Goal: Find specific page/section: Find specific page/section

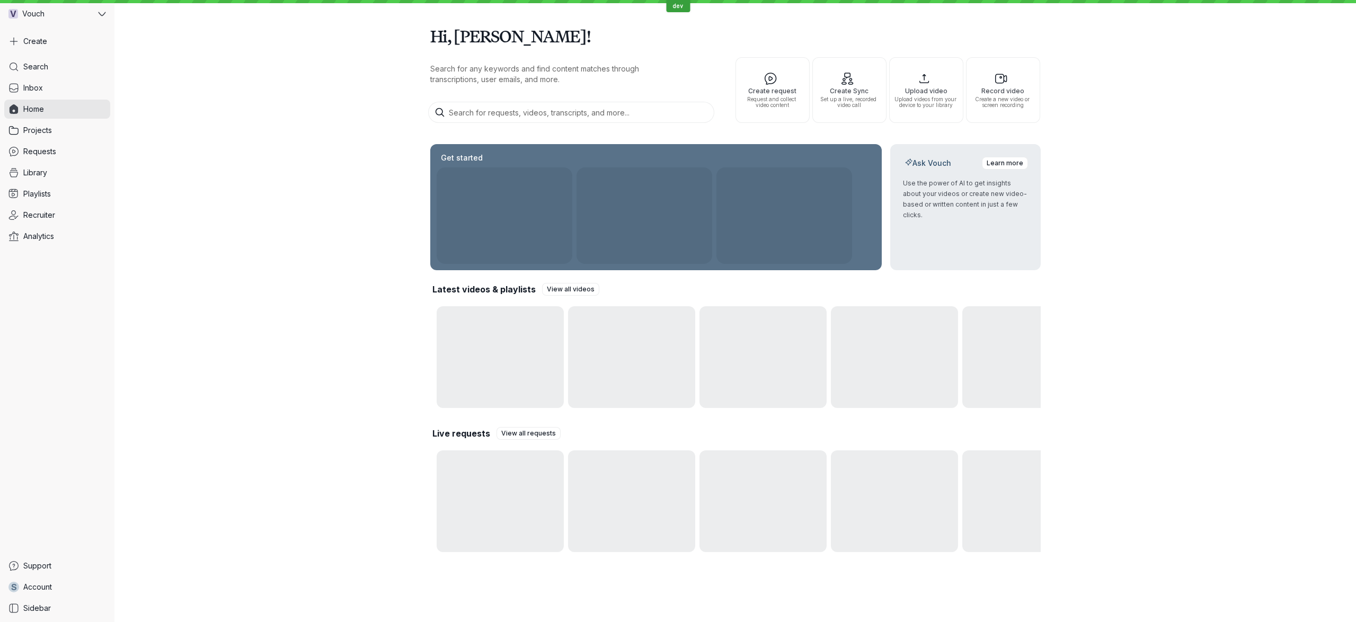
click at [205, 117] on div "Hi, [PERSON_NAME]! Search for any keywords and find content matches through tra…" at bounding box center [735, 285] width 1242 height 571
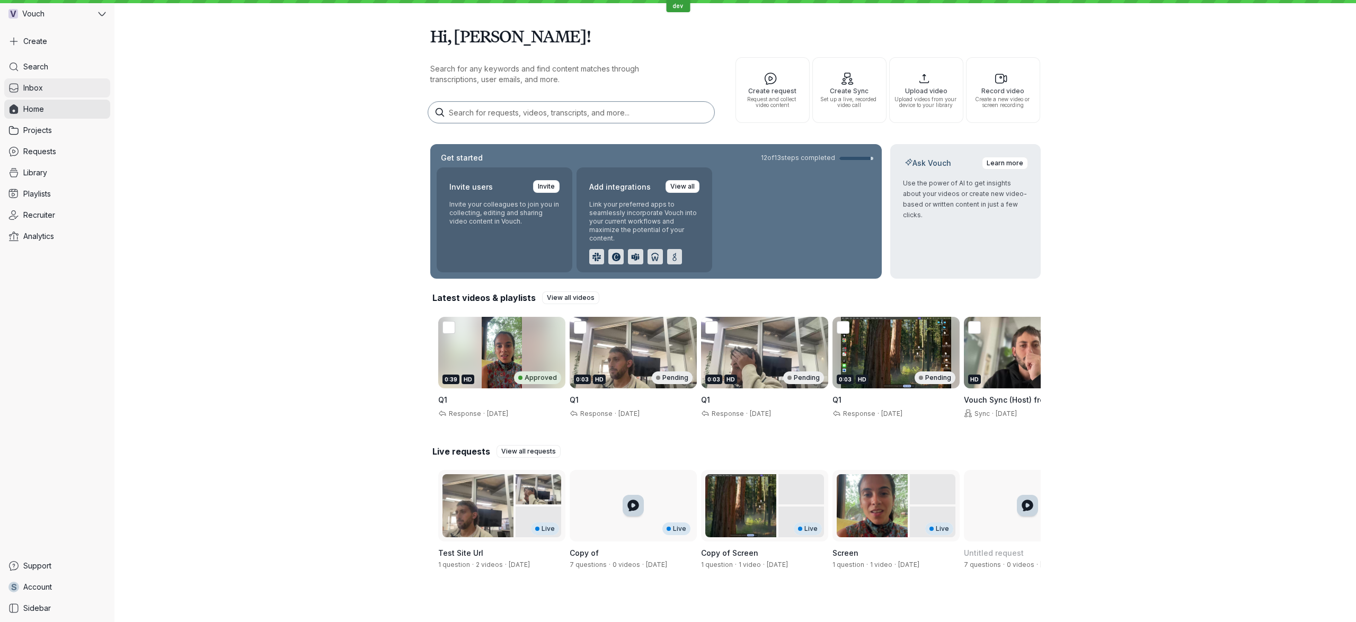
click at [45, 87] on link "Inbox" at bounding box center [57, 87] width 106 height 19
click at [76, 20] on div "V Vouch" at bounding box center [50, 13] width 92 height 19
click at [77, 60] on button "Problem Reproductions" at bounding box center [74, 53] width 125 height 21
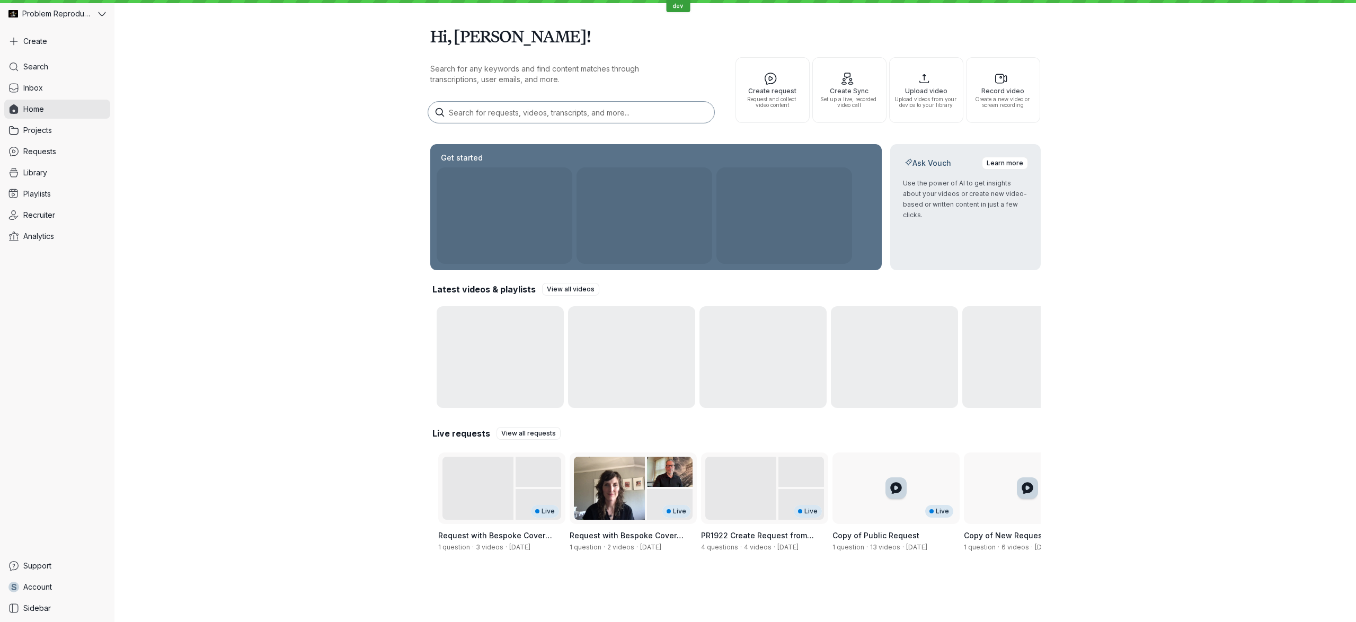
click at [241, 104] on div "Hi, [PERSON_NAME]! Search for any keywords and find content matches through tra…" at bounding box center [735, 289] width 1242 height 579
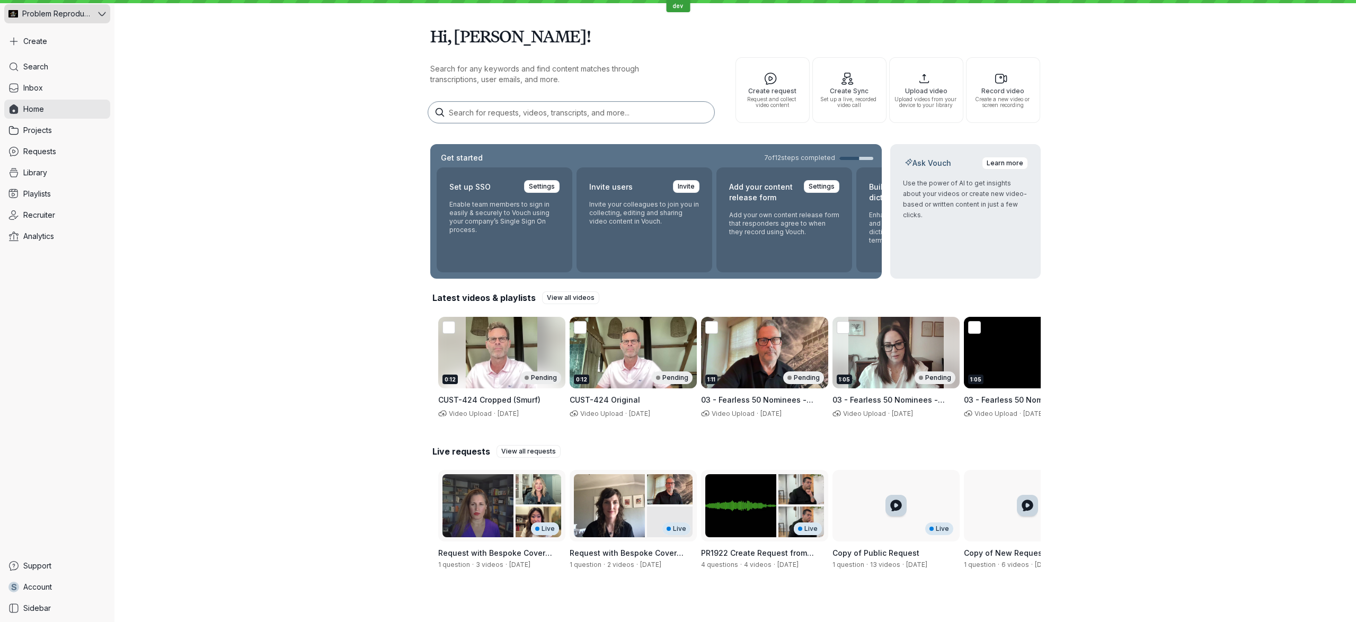
click at [81, 11] on span "Problem Reproductions" at bounding box center [56, 13] width 68 height 11
click at [87, 116] on span "Vouch Meetings Demo" at bounding box center [73, 118] width 71 height 8
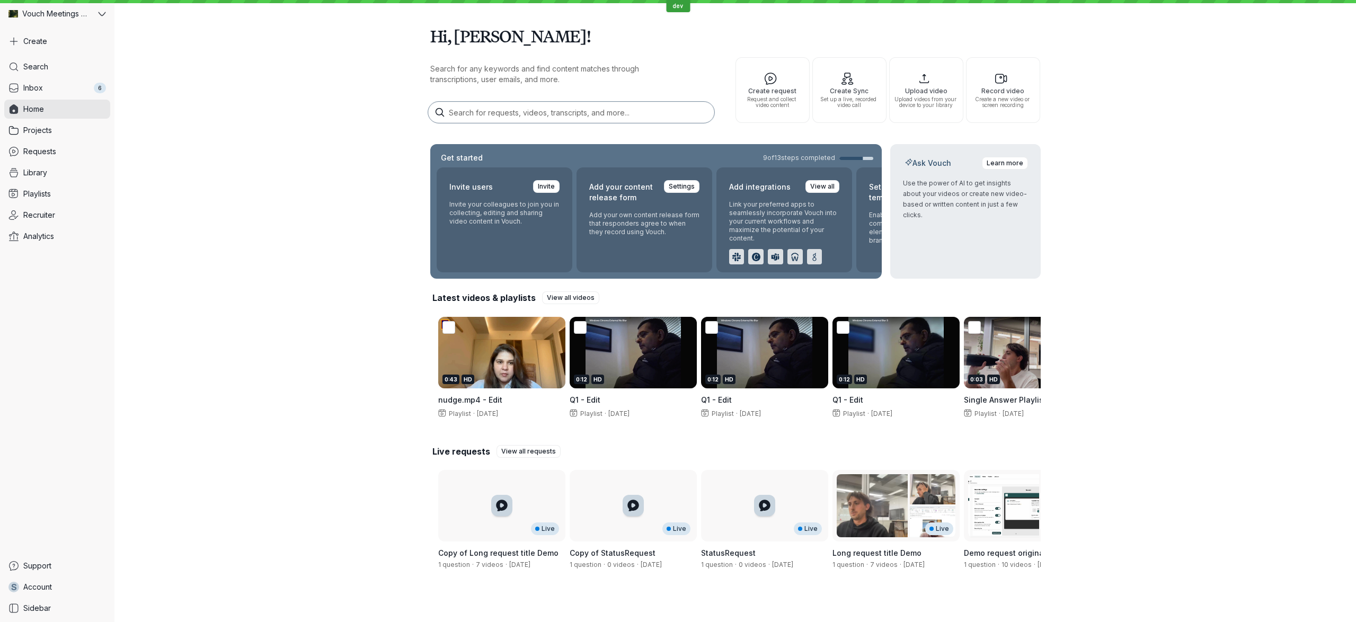
click at [137, 170] on div "Hi, [PERSON_NAME]! Search for any keywords and find content matches through tra…" at bounding box center [735, 298] width 1242 height 596
click at [41, 91] on span "Inbox" at bounding box center [33, 88] width 20 height 11
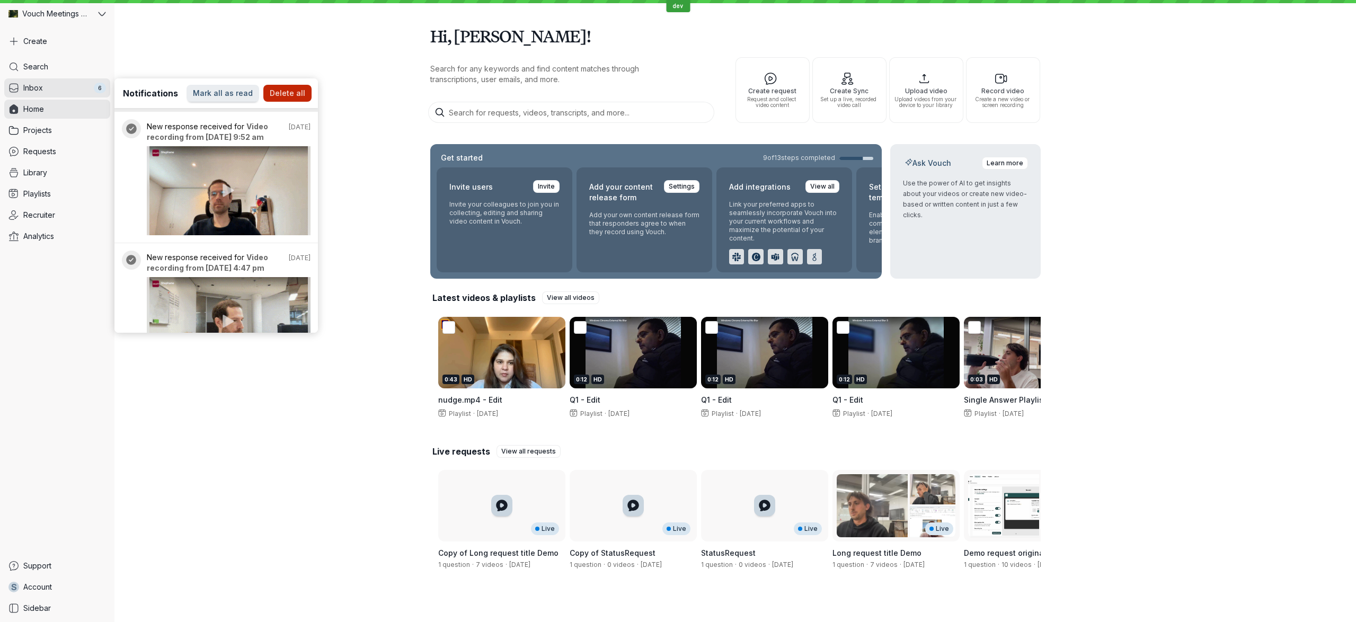
click at [32, 309] on div "Search Inbox 6 Home Projects Requests Library Playlists Recruiter Analytics" at bounding box center [57, 304] width 106 height 495
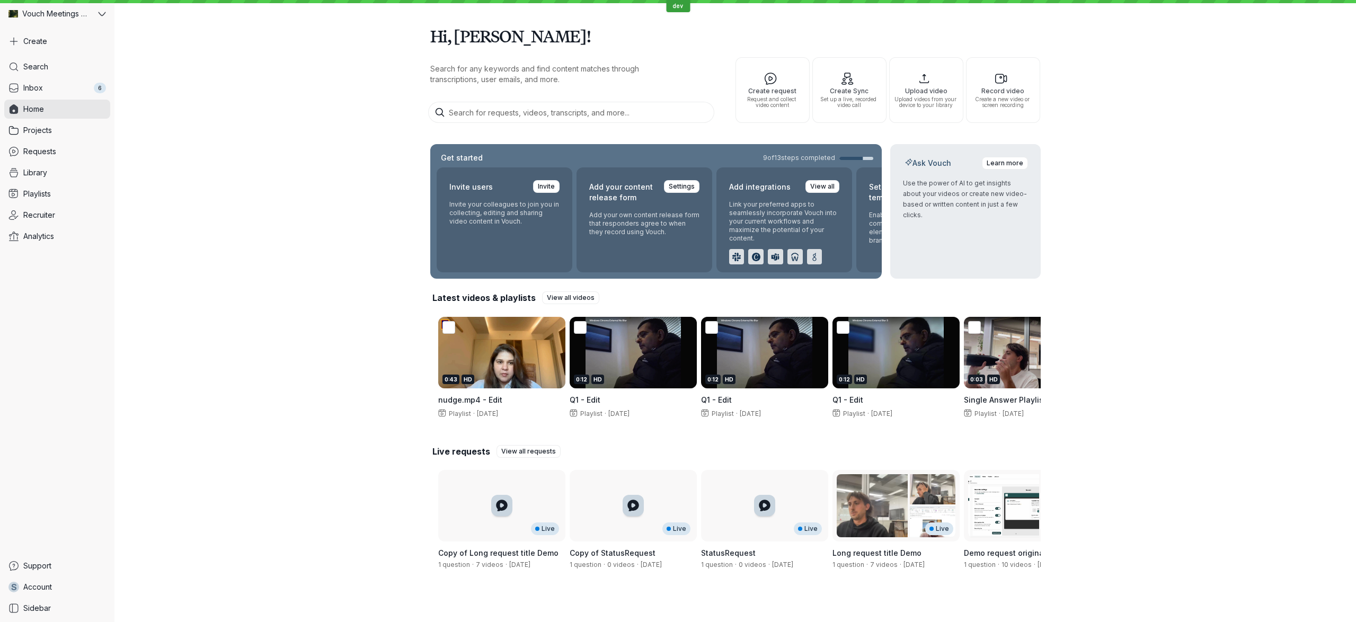
click at [226, 322] on div "Hi, [PERSON_NAME]! Search for any keywords and find content matches through tra…" at bounding box center [735, 298] width 1242 height 596
click at [199, 371] on div "Hi, [PERSON_NAME]! Search for any keywords and find content matches through tra…" at bounding box center [735, 298] width 1242 height 596
